Goal: Information Seeking & Learning: Learn about a topic

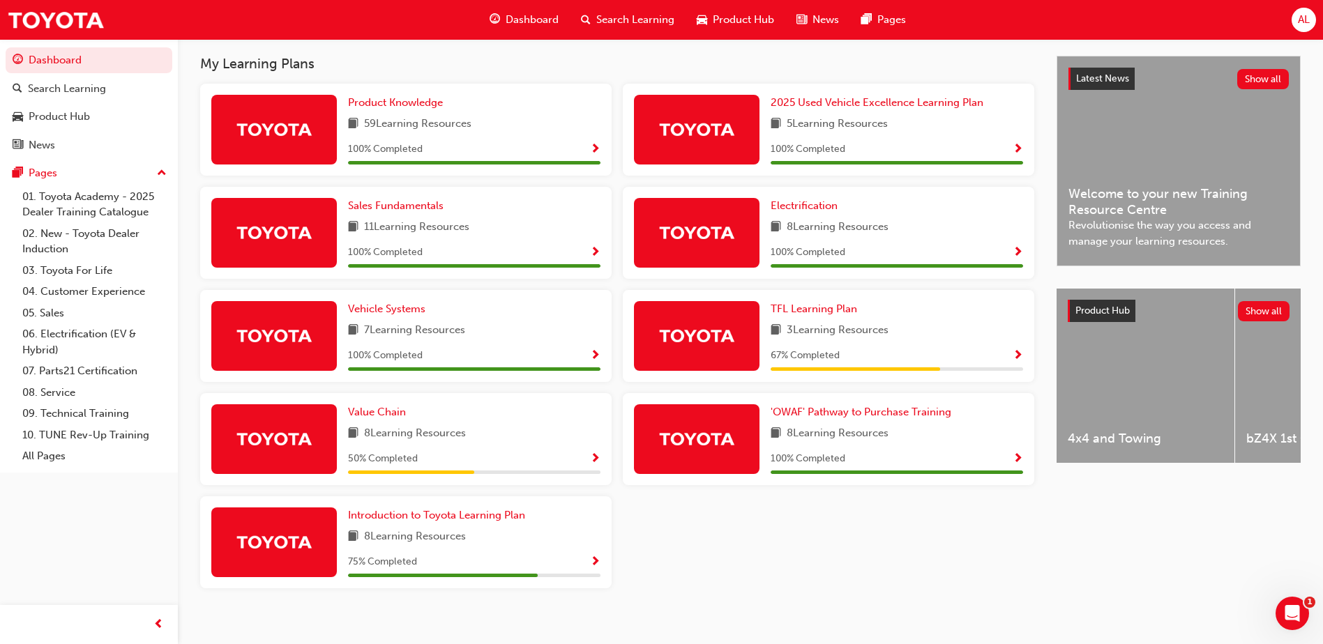
scroll to position [317, 0]
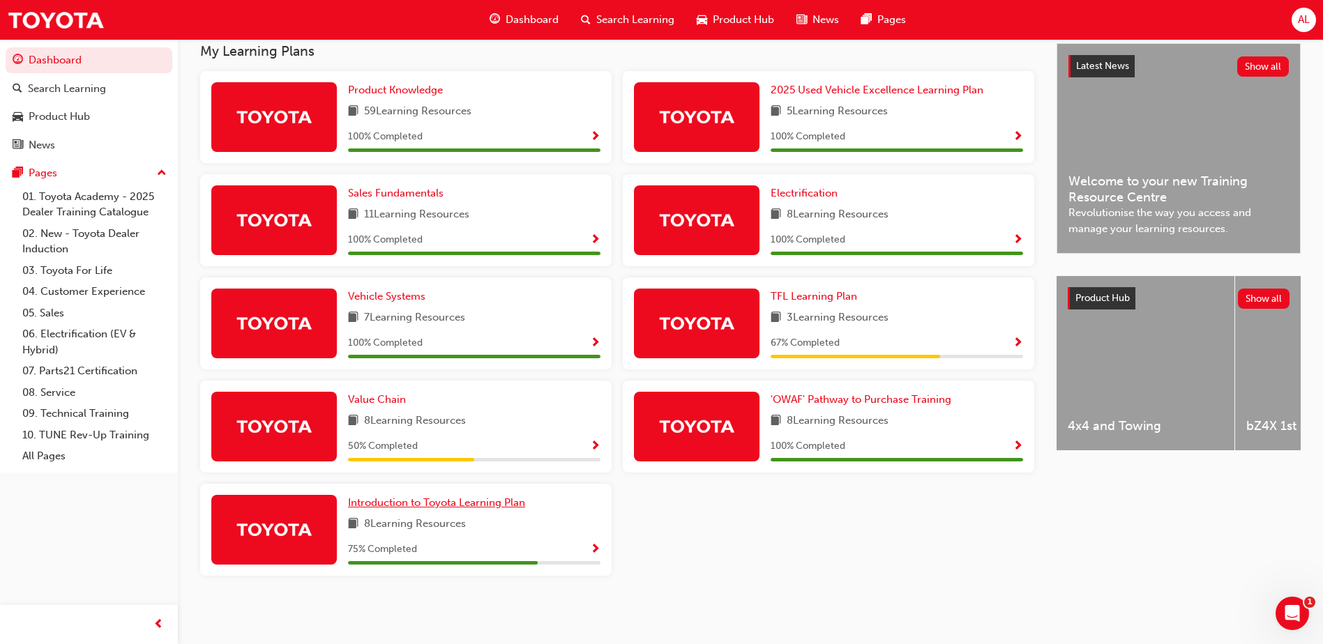
click at [457, 505] on span "Introduction to Toyota Learning Plan" at bounding box center [436, 502] width 177 height 13
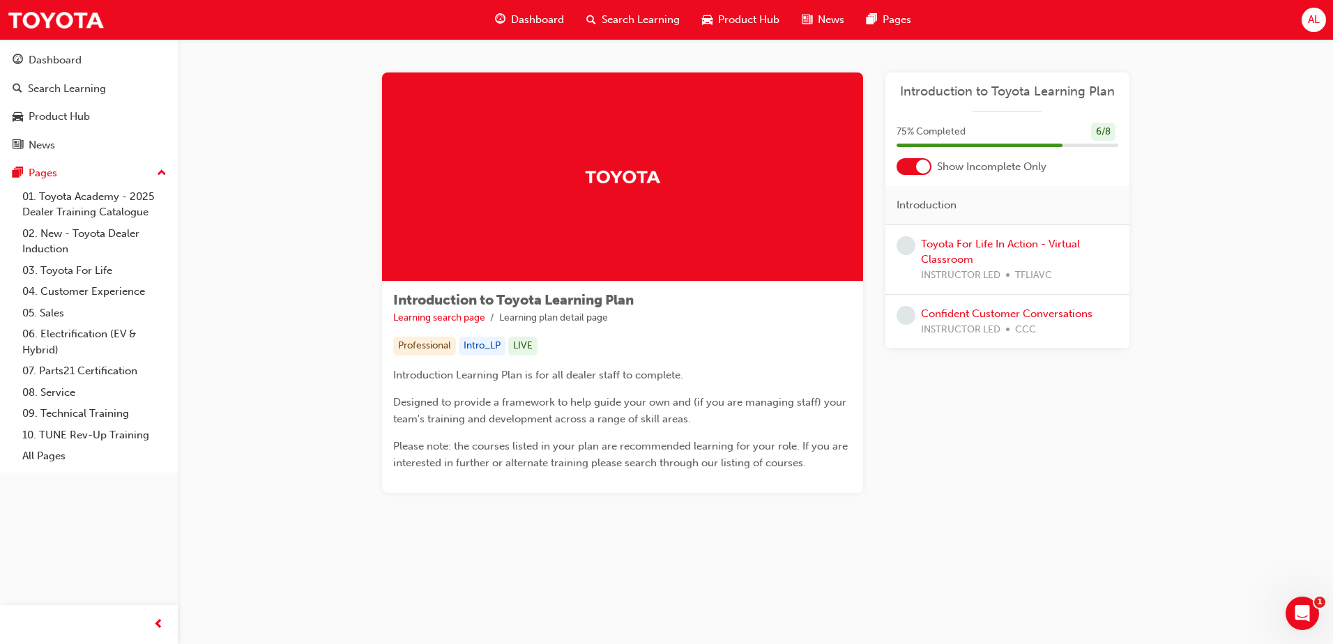
click at [529, 24] on span "Dashboard" at bounding box center [537, 20] width 53 height 16
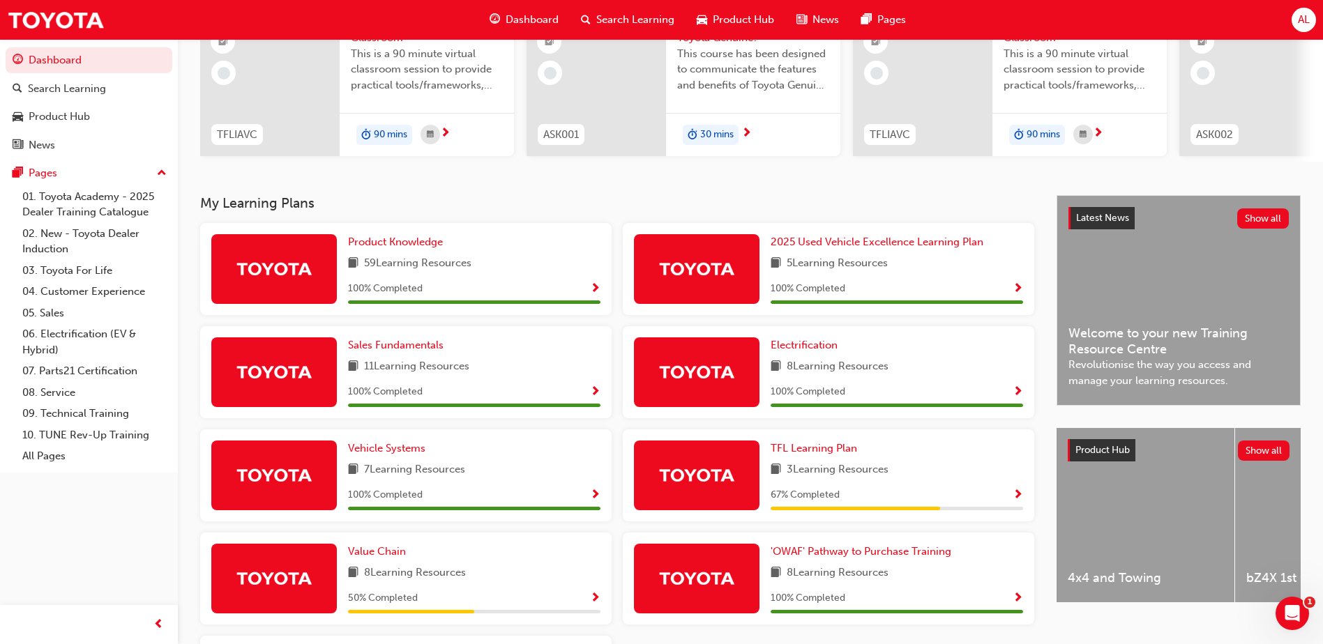
scroll to position [279, 0]
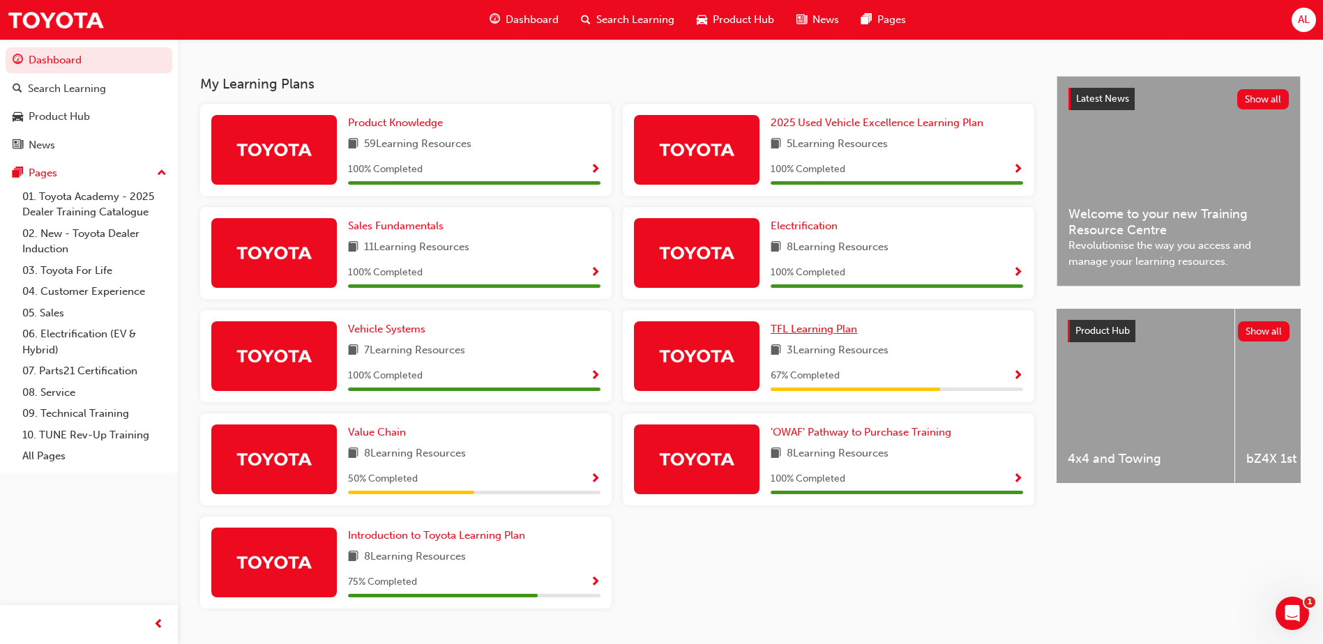
click at [806, 335] on span "TFL Learning Plan" at bounding box center [813, 329] width 86 height 13
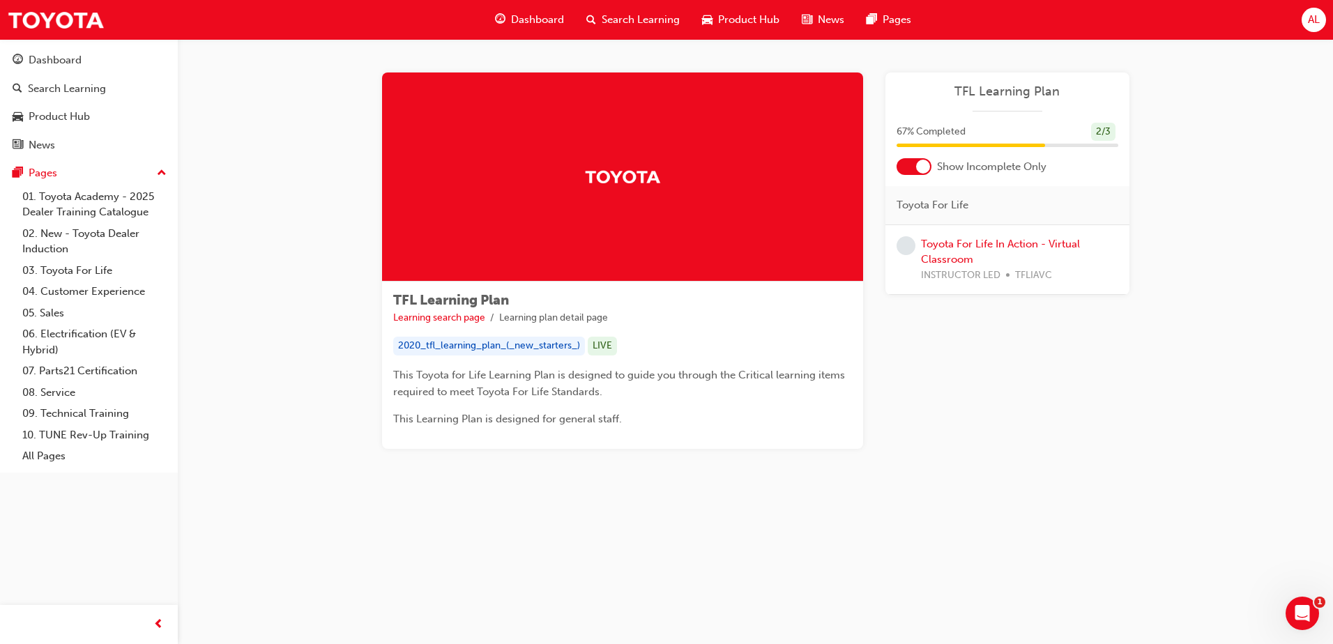
click at [749, 16] on span "Product Hub" at bounding box center [748, 20] width 61 height 16
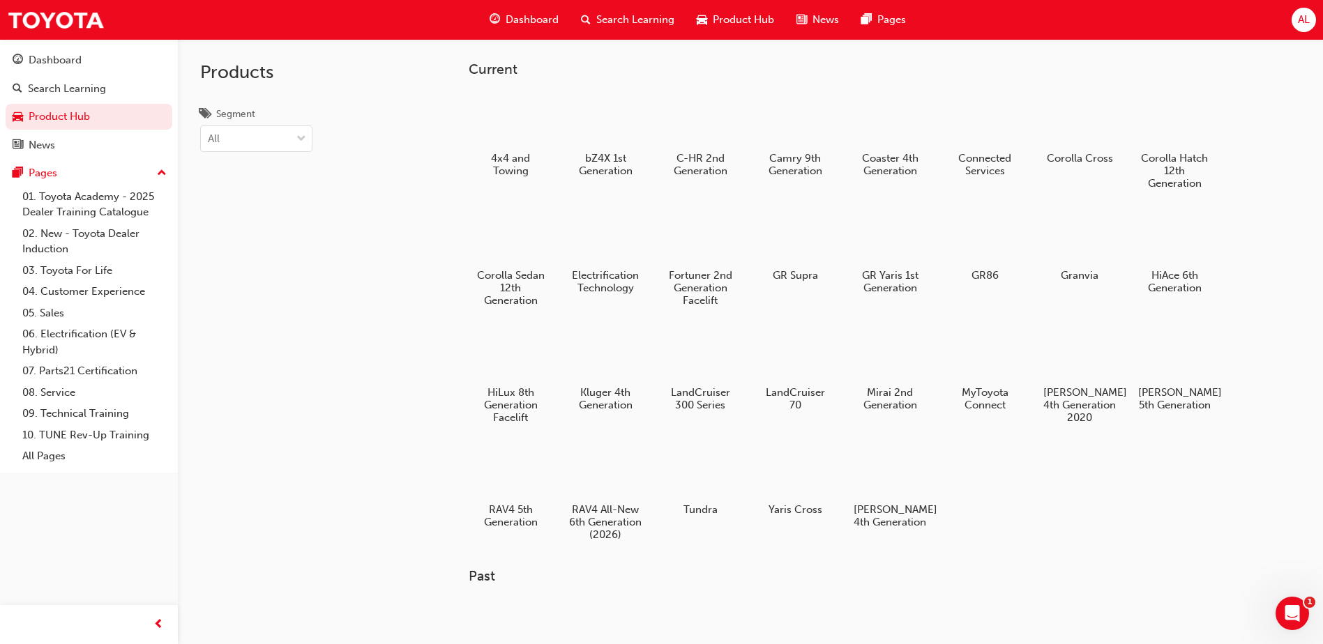
click at [629, 16] on span "Search Learning" at bounding box center [635, 20] width 78 height 16
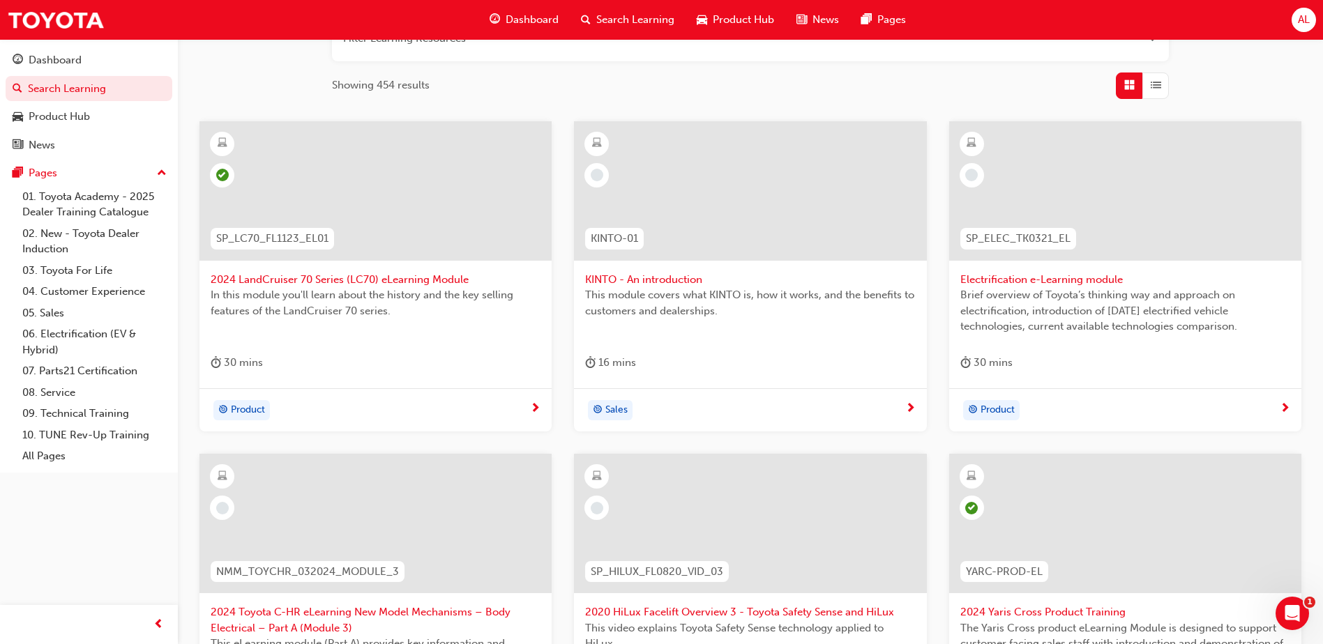
scroll to position [349, 0]
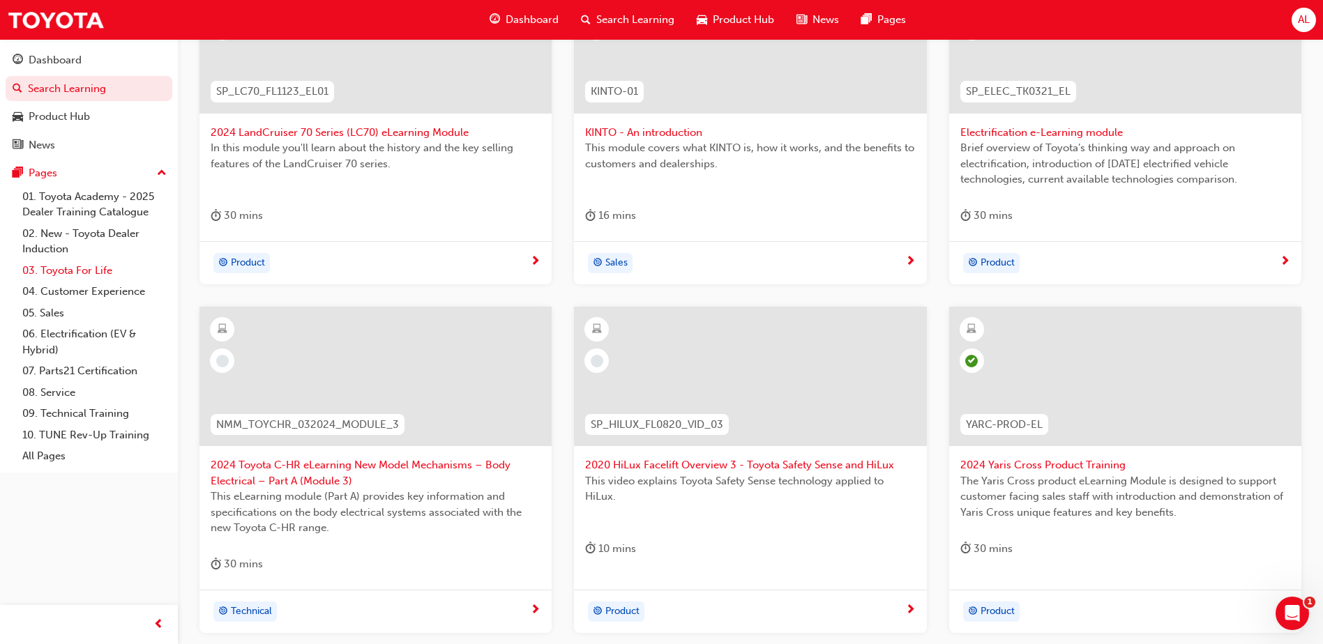
click at [85, 270] on link "03. Toyota For Life" at bounding box center [94, 271] width 155 height 22
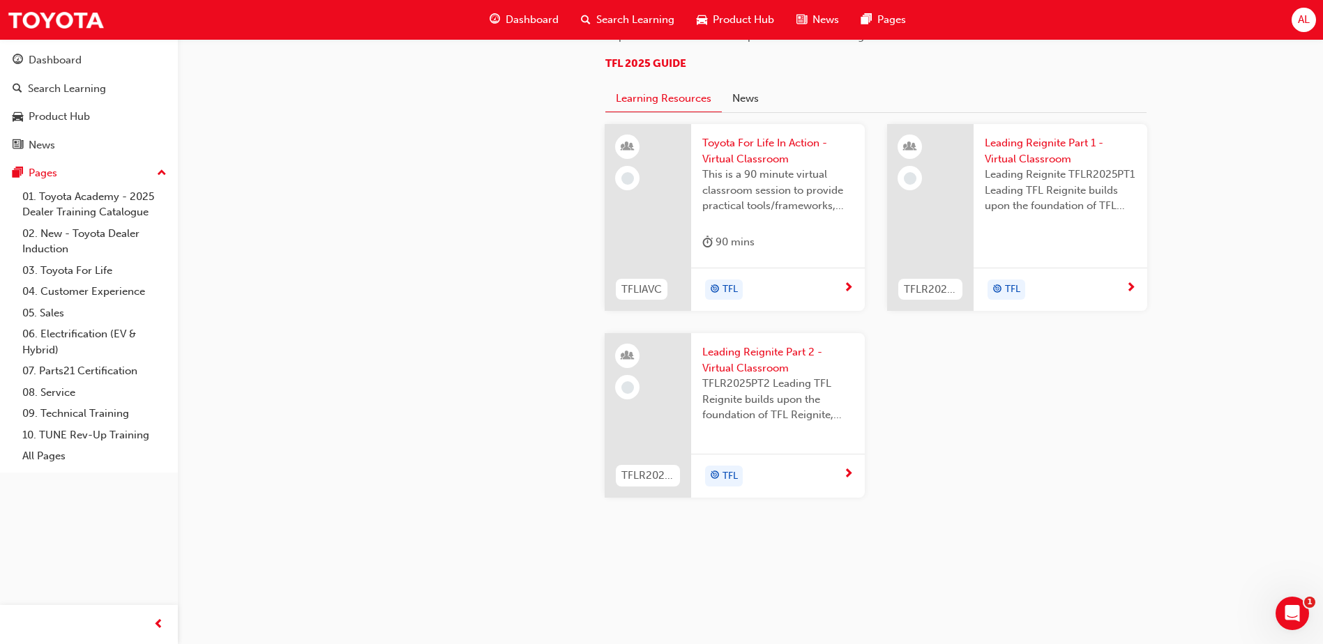
scroll to position [1394, 0]
click at [49, 314] on link "05. Sales" at bounding box center [94, 314] width 155 height 22
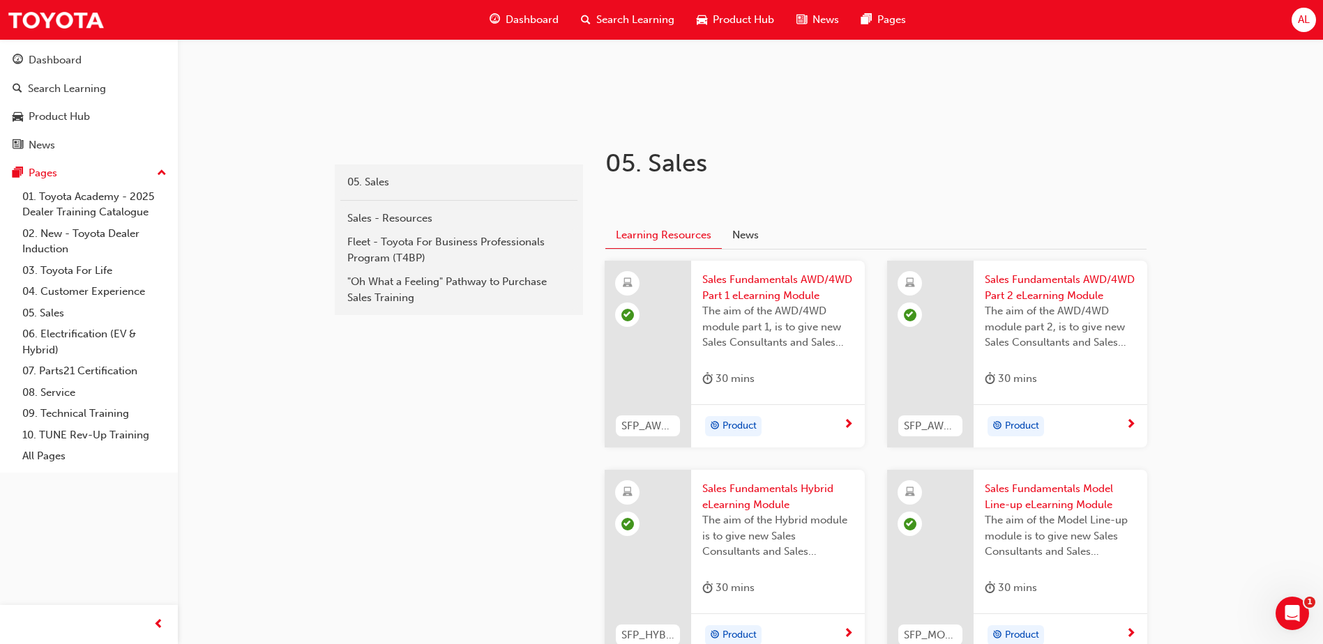
scroll to position [164, 0]
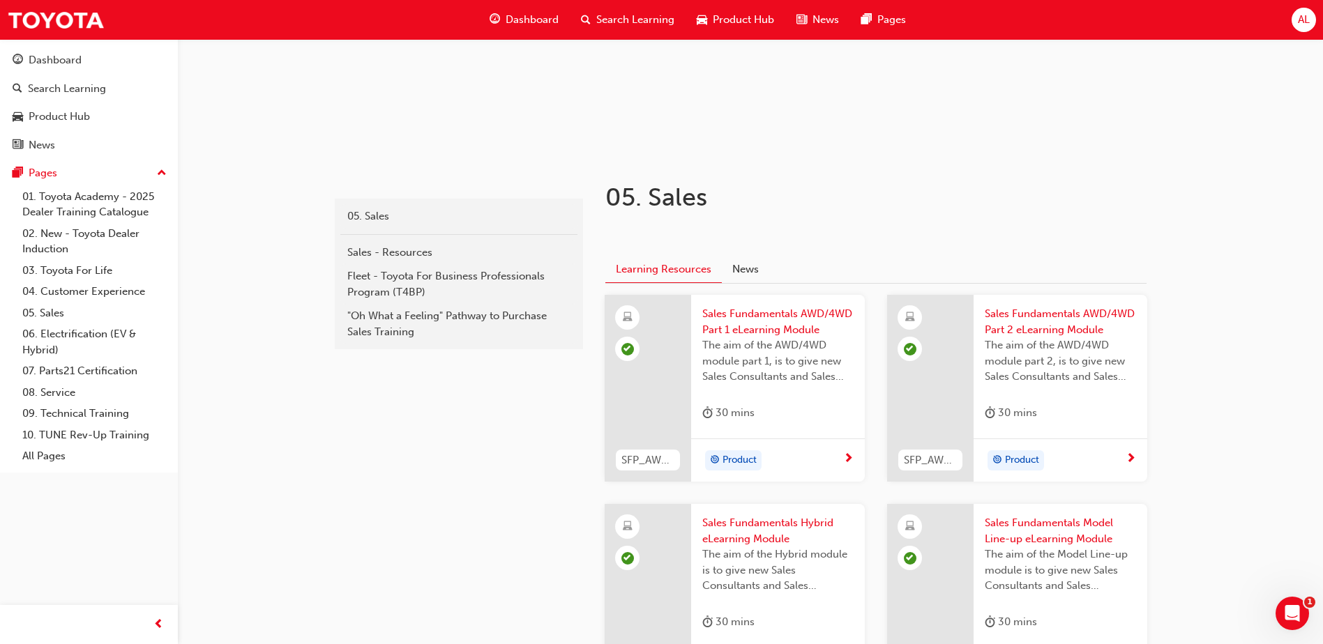
click at [627, 17] on span "Search Learning" at bounding box center [635, 20] width 78 height 16
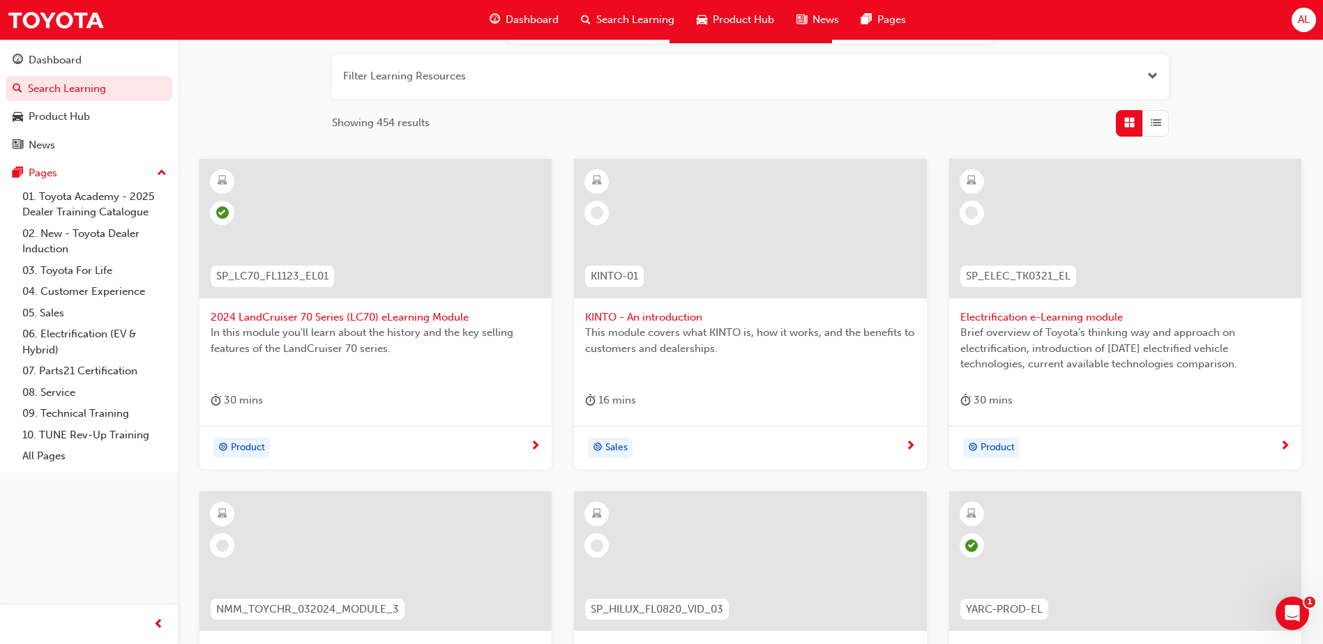
click at [1153, 77] on span "Open the filter" at bounding box center [1152, 76] width 10 height 16
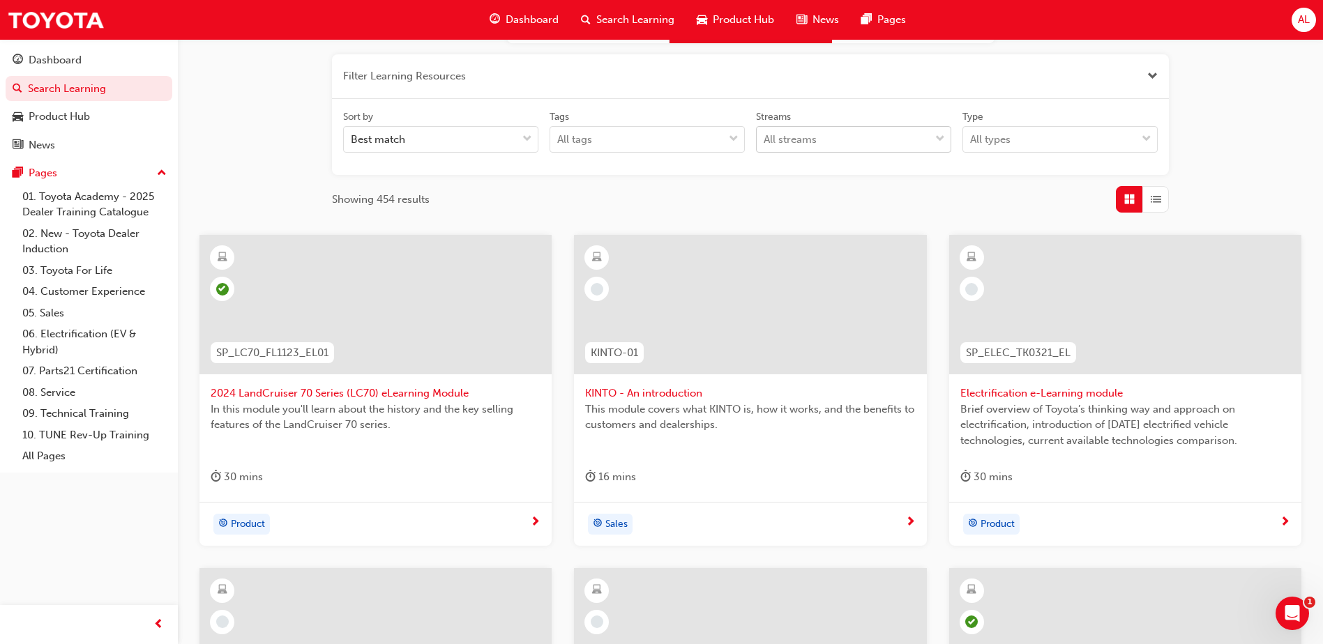
click at [941, 139] on span "down-icon" at bounding box center [940, 139] width 10 height 18
click at [765, 139] on input "Streams All streams" at bounding box center [763, 139] width 1 height 12
click at [514, 72] on button "button" at bounding box center [750, 76] width 837 height 45
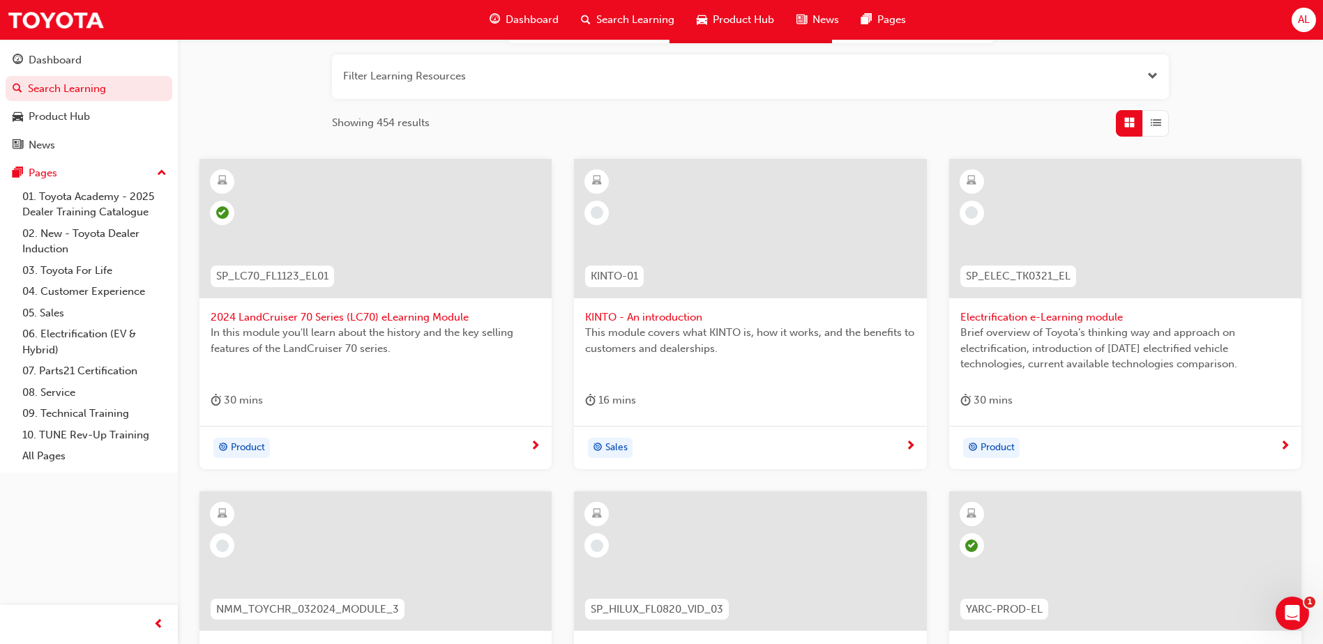
click at [587, 18] on span "search-icon" at bounding box center [586, 19] width 10 height 17
click at [1149, 77] on span "Open the filter" at bounding box center [1152, 76] width 10 height 16
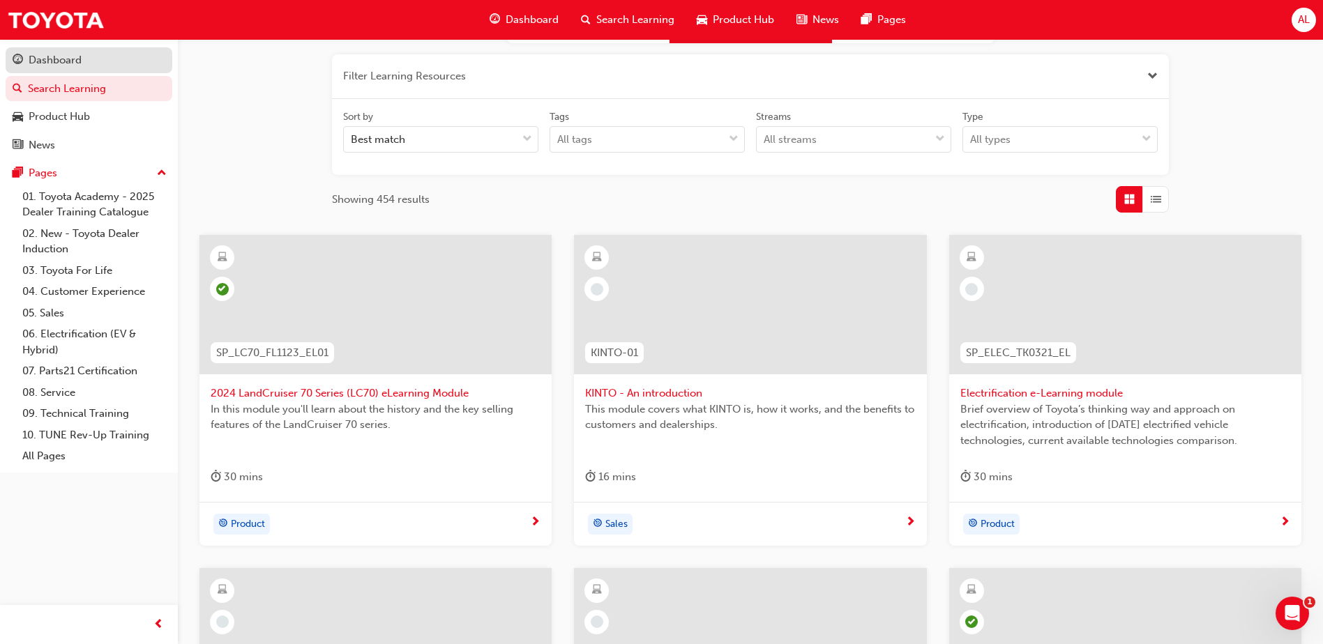
click at [56, 55] on div "Dashboard" at bounding box center [55, 60] width 53 height 16
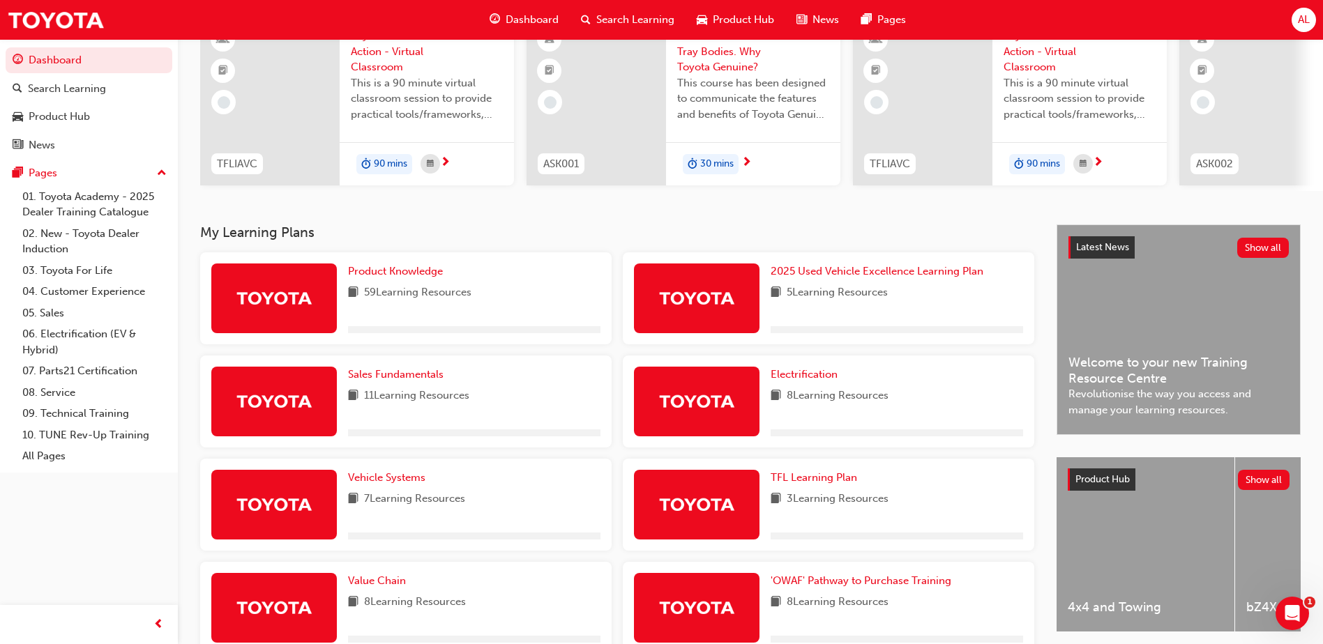
scroll to position [139, 0]
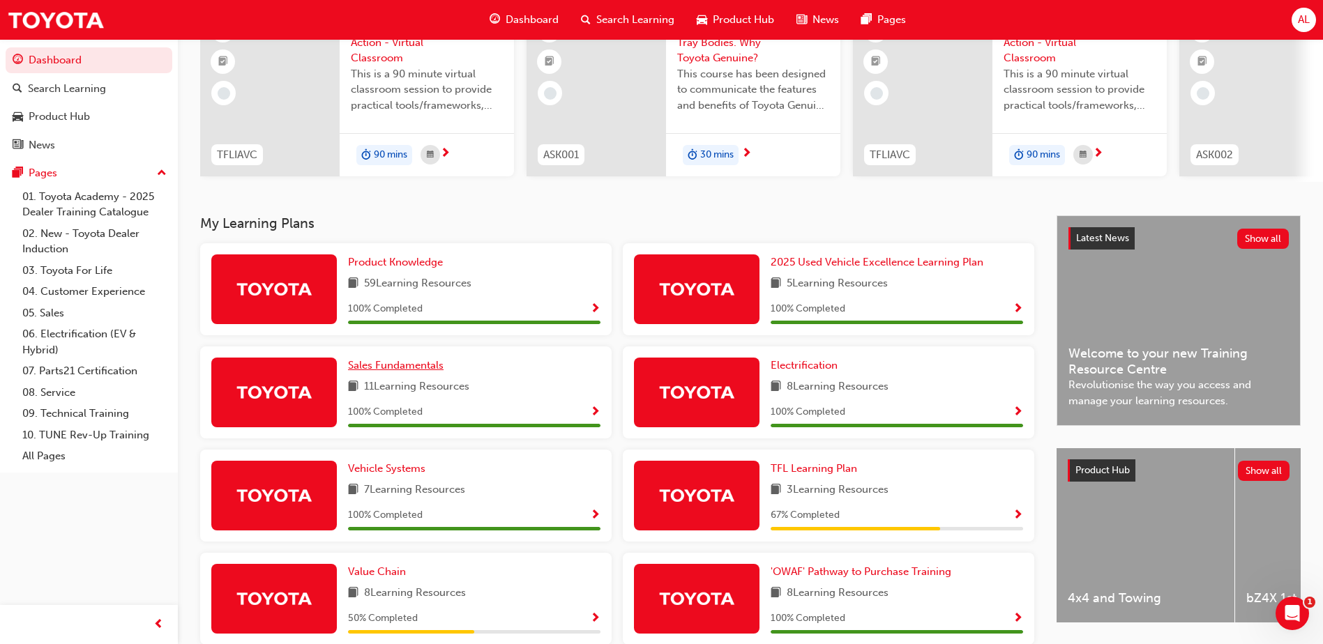
click at [393, 369] on span "Sales Fundamentals" at bounding box center [396, 365] width 96 height 13
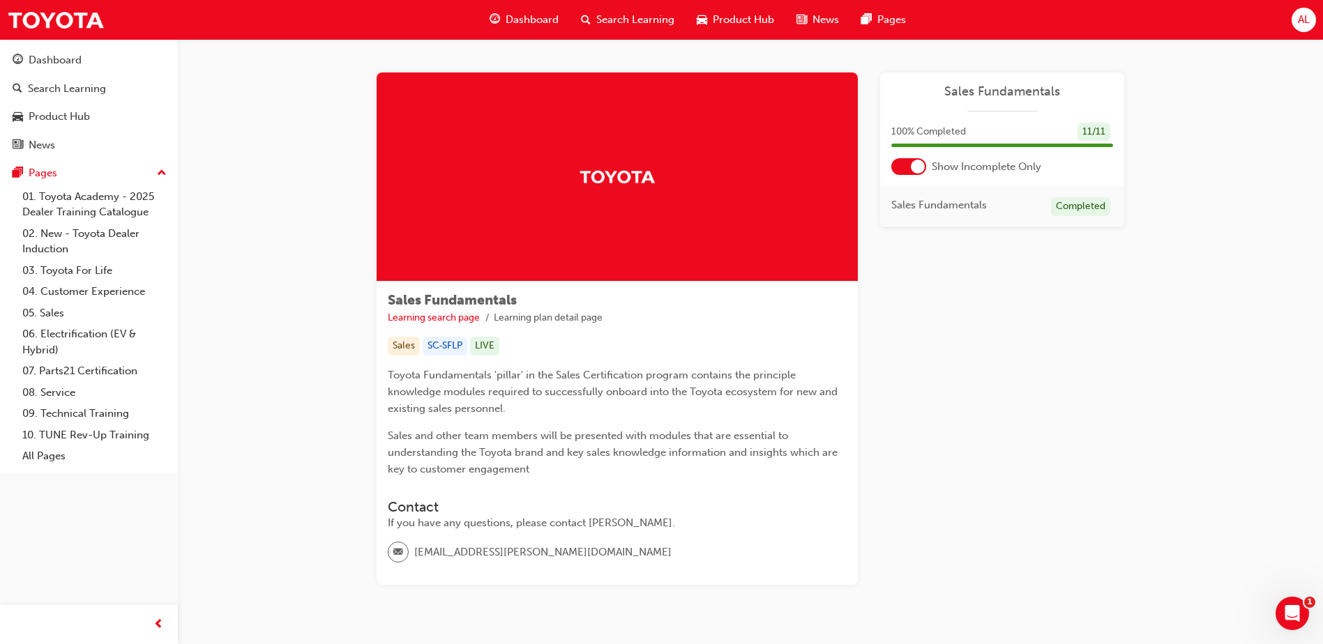
click at [918, 167] on div at bounding box center [918, 167] width 14 height 14
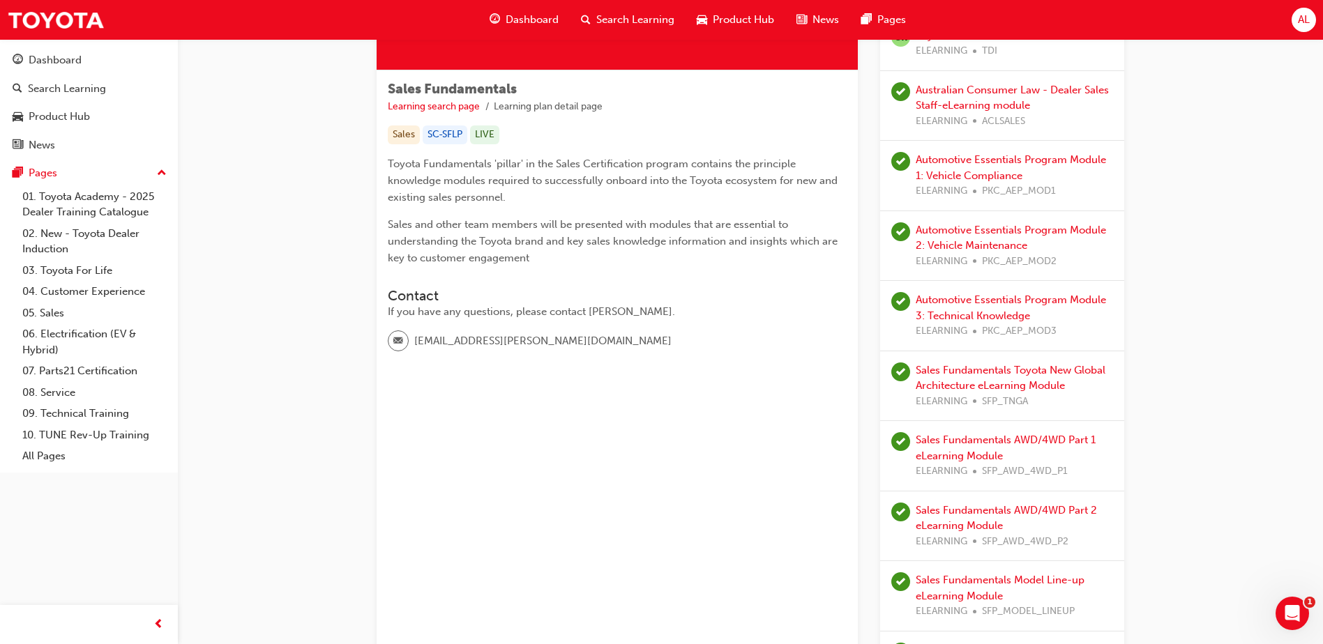
scroll to position [70, 0]
